Goal: Entertainment & Leisure: Consume media (video, audio)

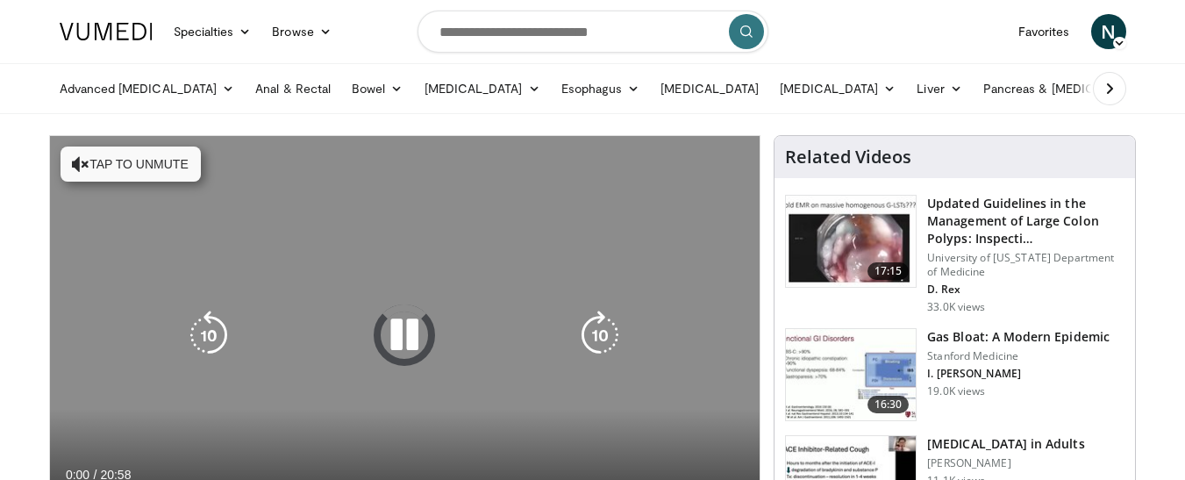
click at [171, 166] on button "Tap to unmute" at bounding box center [131, 163] width 140 height 35
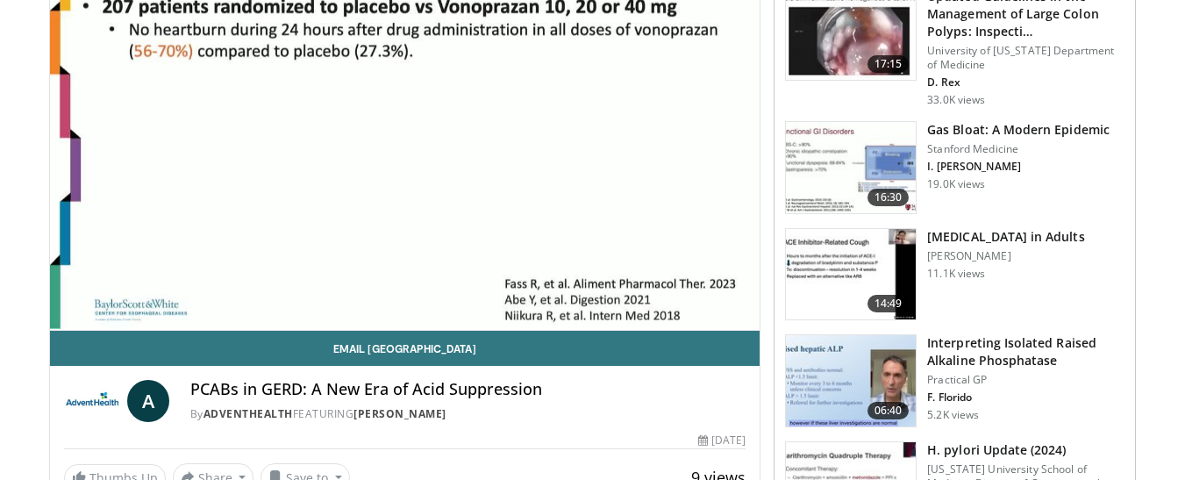
scroll to position [175, 0]
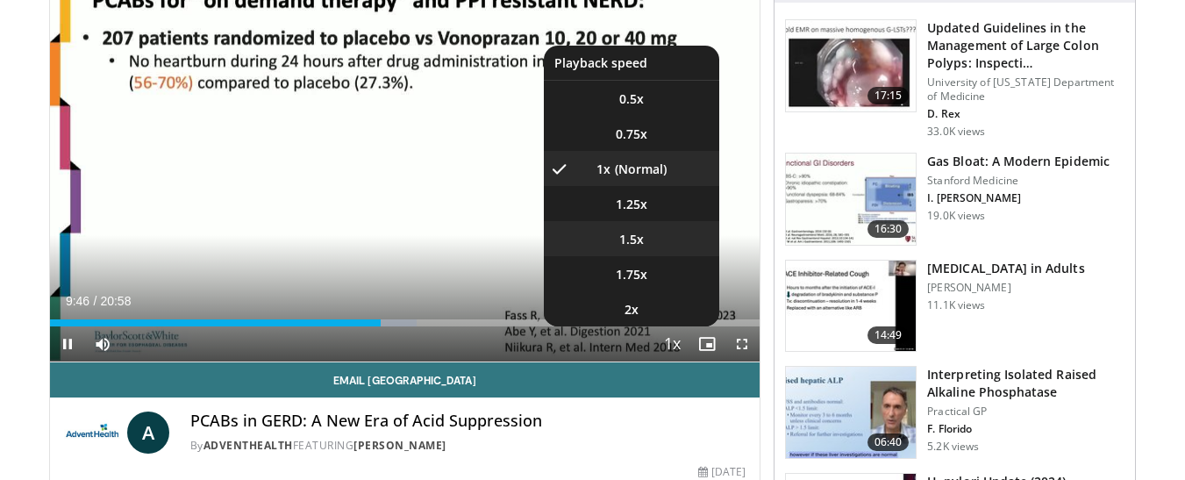
click at [631, 238] on span "1.5x" at bounding box center [631, 240] width 25 height 18
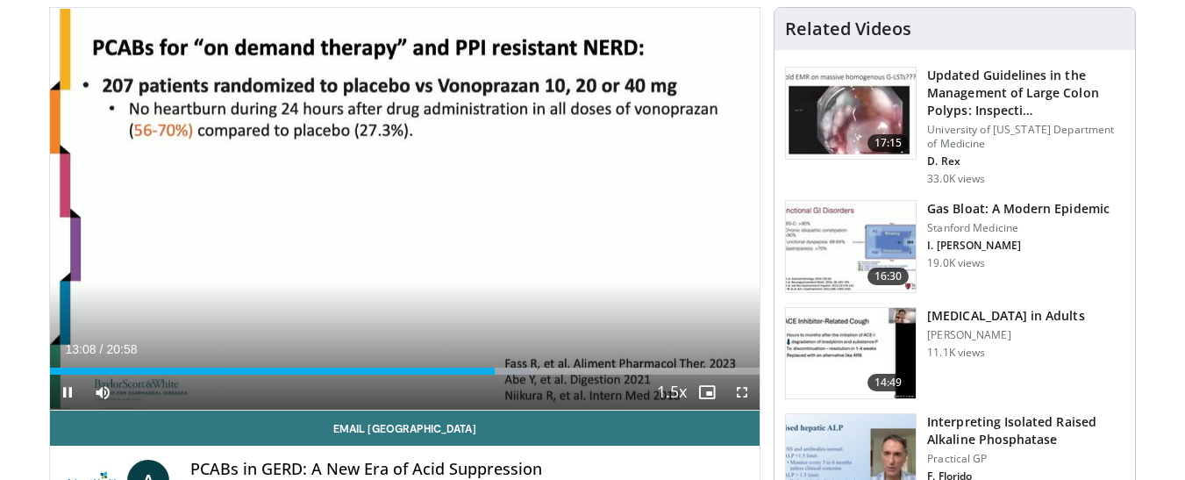
scroll to position [88, 0]
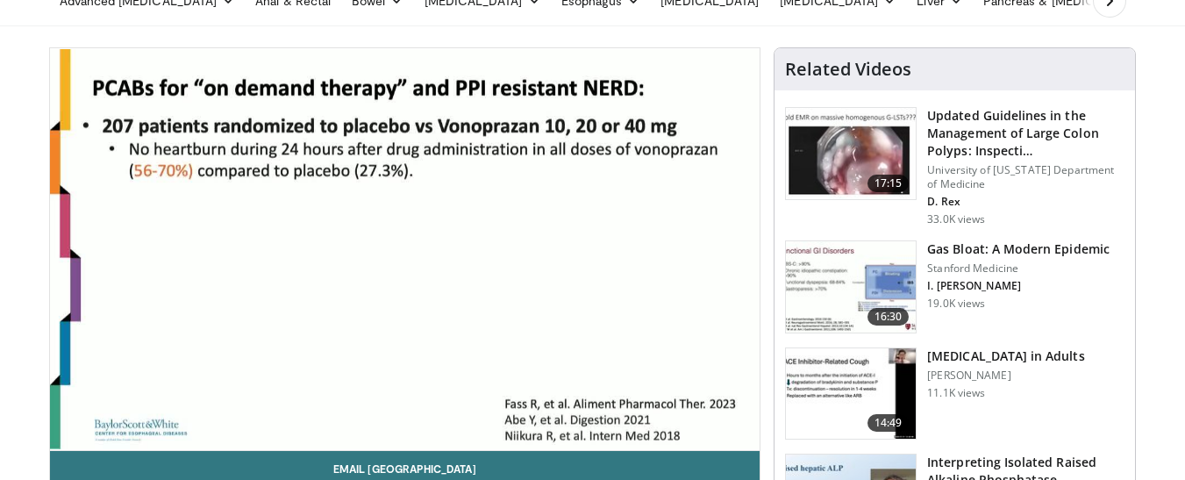
click at [627, 253] on video-js "**********" at bounding box center [405, 249] width 710 height 403
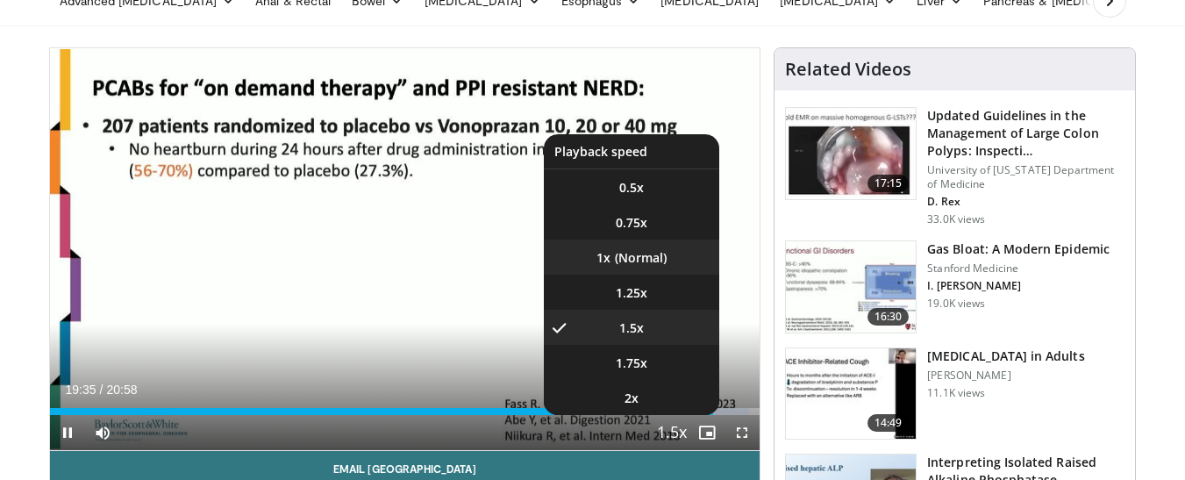
click at [642, 256] on li "1x" at bounding box center [631, 256] width 175 height 35
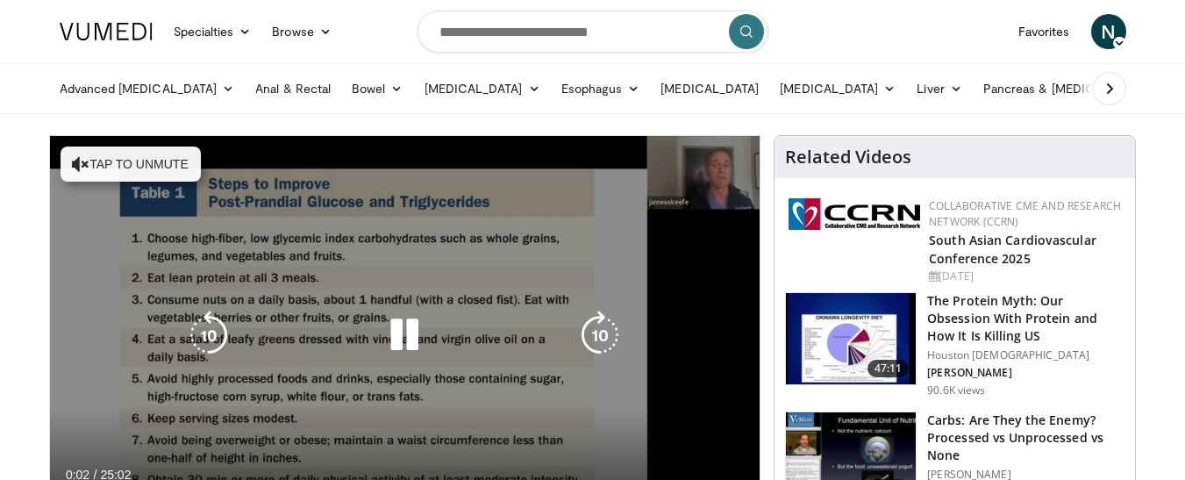
click at [132, 158] on button "Tap to unmute" at bounding box center [131, 163] width 140 height 35
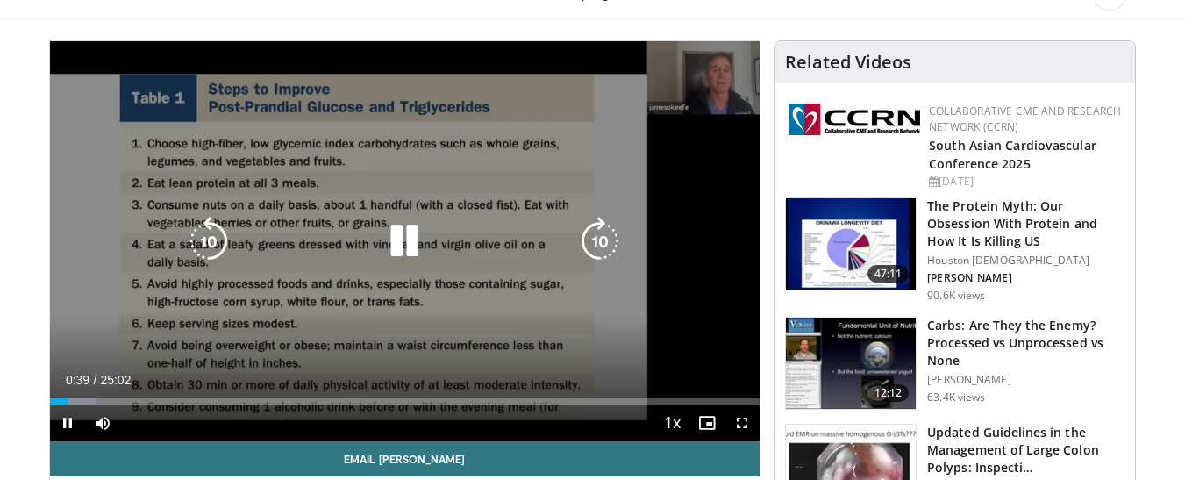
scroll to position [88, 0]
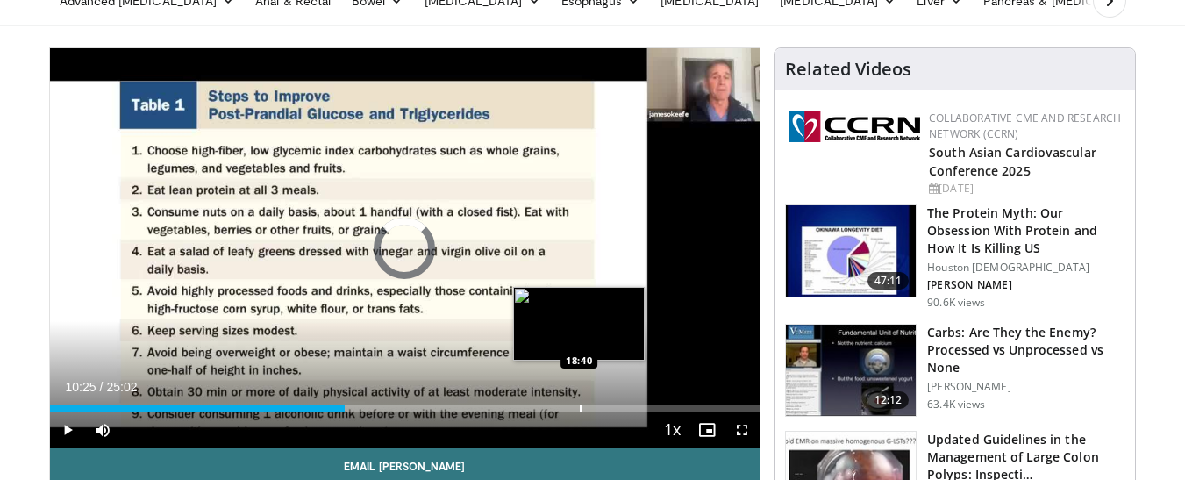
drag, startPoint x: 345, startPoint y: 403, endPoint x: 579, endPoint y: 404, distance: 234.2
click at [579, 404] on div "Loaded : 0.00% 18:38 18:40" at bounding box center [405, 404] width 710 height 17
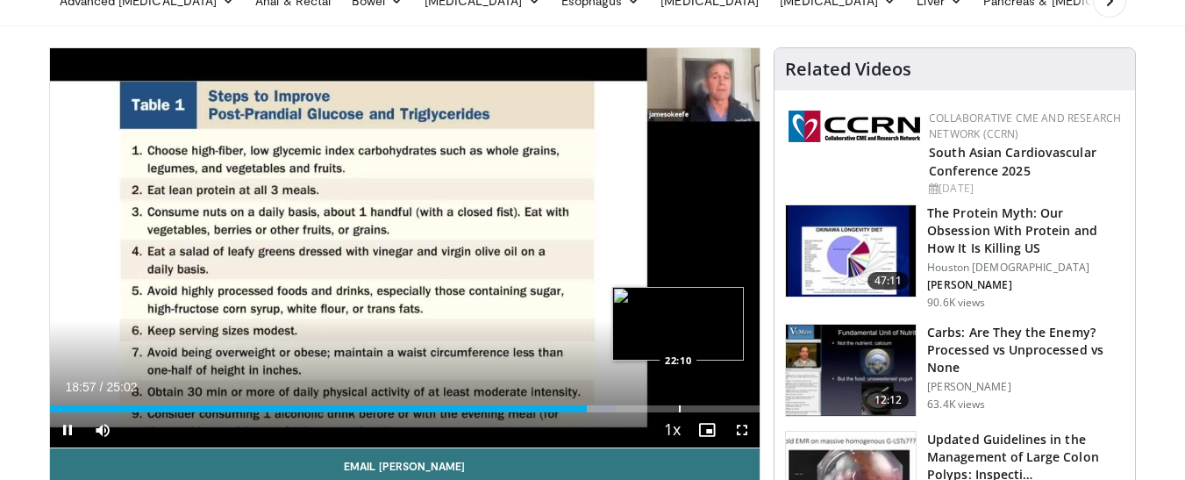
click at [678, 408] on video-js "**********" at bounding box center [405, 248] width 710 height 400
click at [686, 410] on div "Progress Bar" at bounding box center [687, 408] width 2 height 7
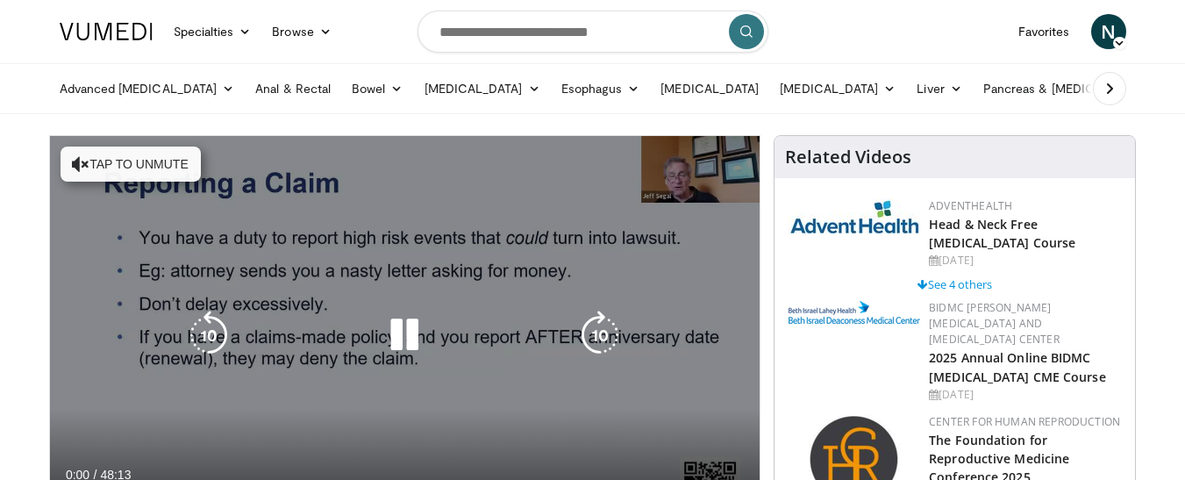
click at [145, 167] on button "Tap to unmute" at bounding box center [131, 163] width 140 height 35
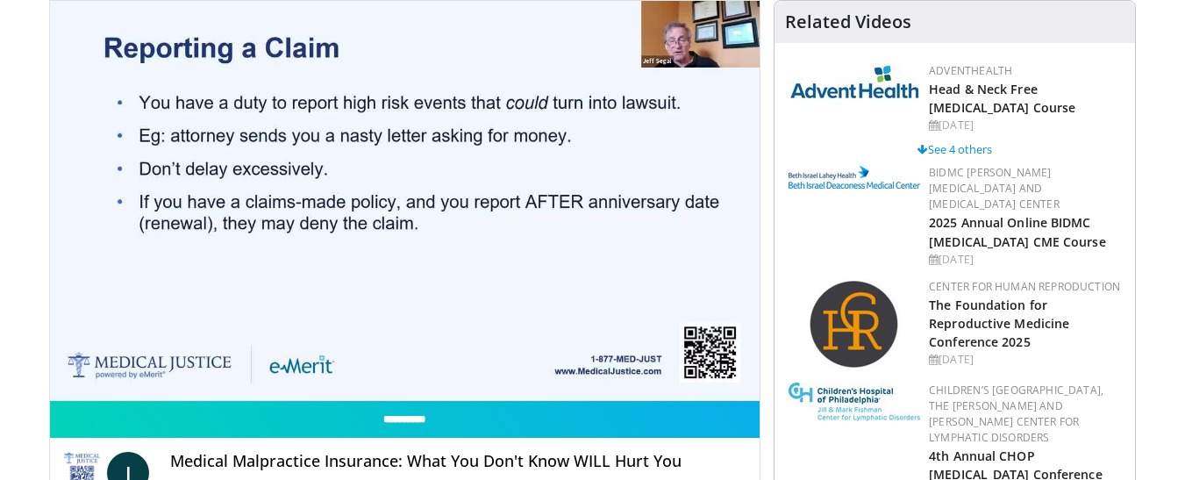
scroll to position [175, 0]
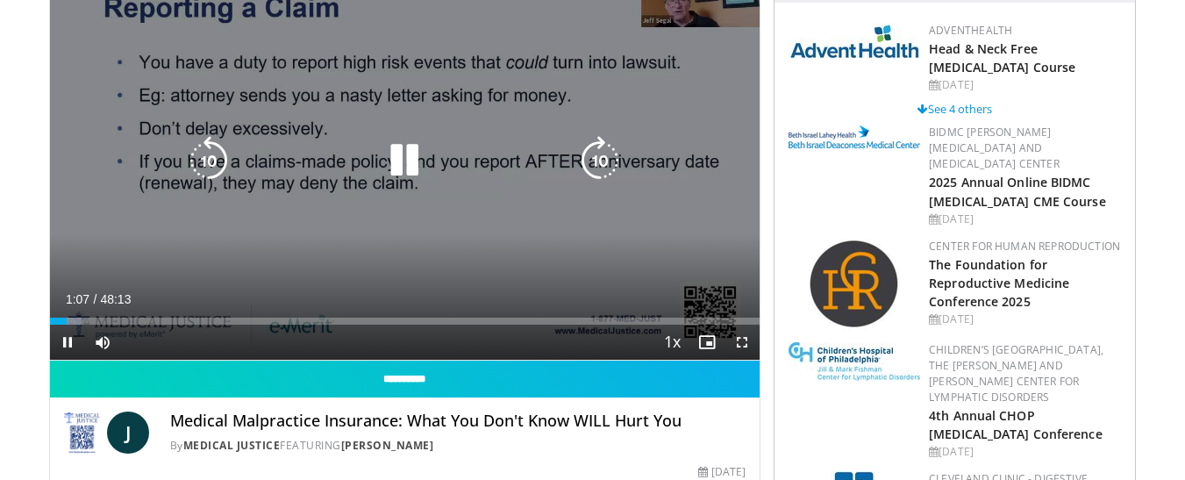
click at [400, 160] on icon "Video Player" at bounding box center [404, 160] width 49 height 49
